Goal: Navigation & Orientation: Find specific page/section

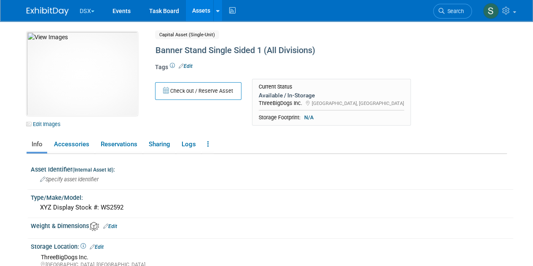
click at [93, 8] on button "DSX" at bounding box center [92, 9] width 27 height 19
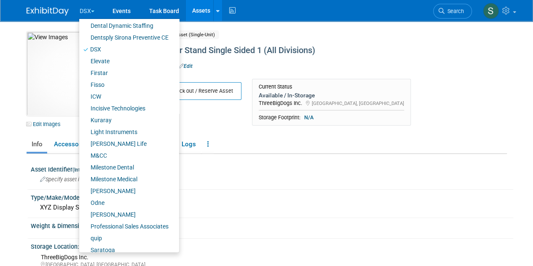
scroll to position [162, 0]
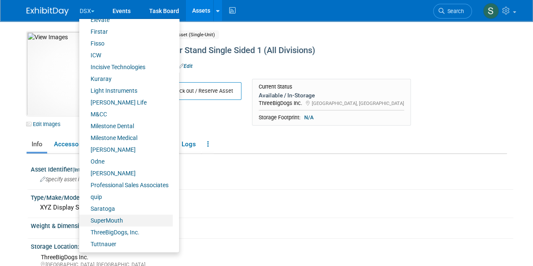
drag, startPoint x: 163, startPoint y: 47, endPoint x: 115, endPoint y: 219, distance: 178.3
click at [115, 219] on link "SuperMouth" at bounding box center [126, 220] width 94 height 12
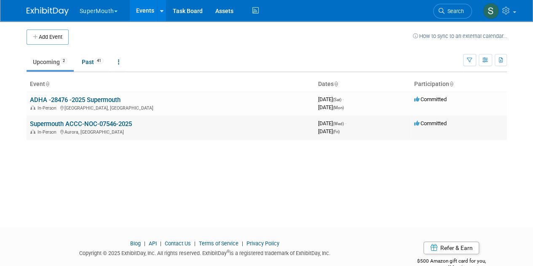
click at [87, 122] on link "Supermouth ACCC-NOC-07546-2025" at bounding box center [81, 124] width 102 height 8
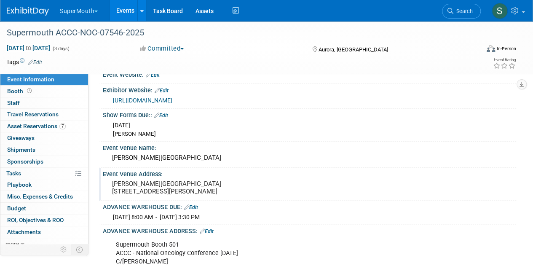
scroll to position [115, 0]
